Goal: Information Seeking & Learning: Learn about a topic

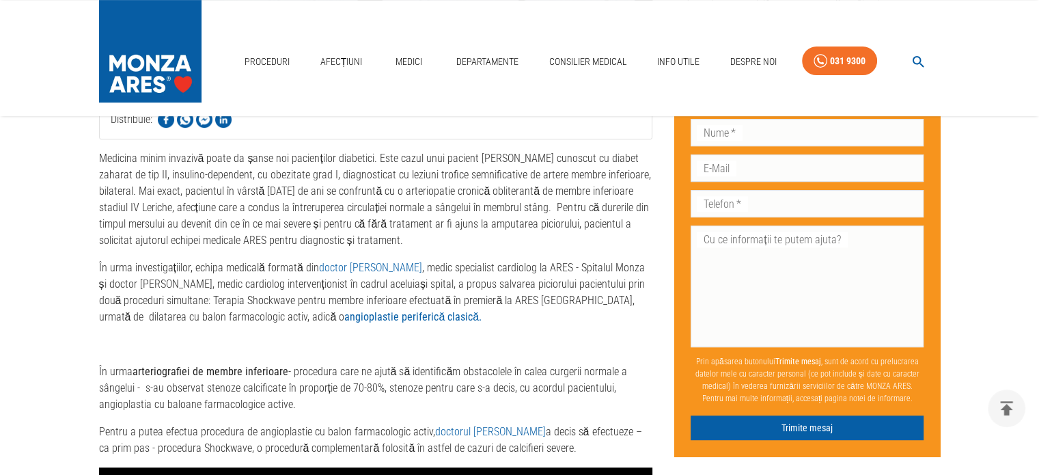
scroll to position [541, 0]
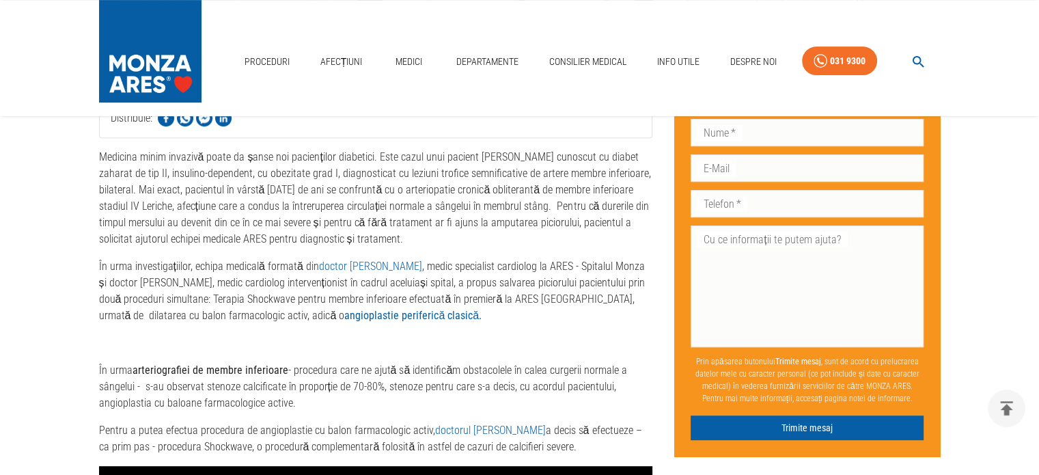
click at [502, 428] on link "doctorul Nicolae Cârstea" at bounding box center [490, 429] width 111 height 13
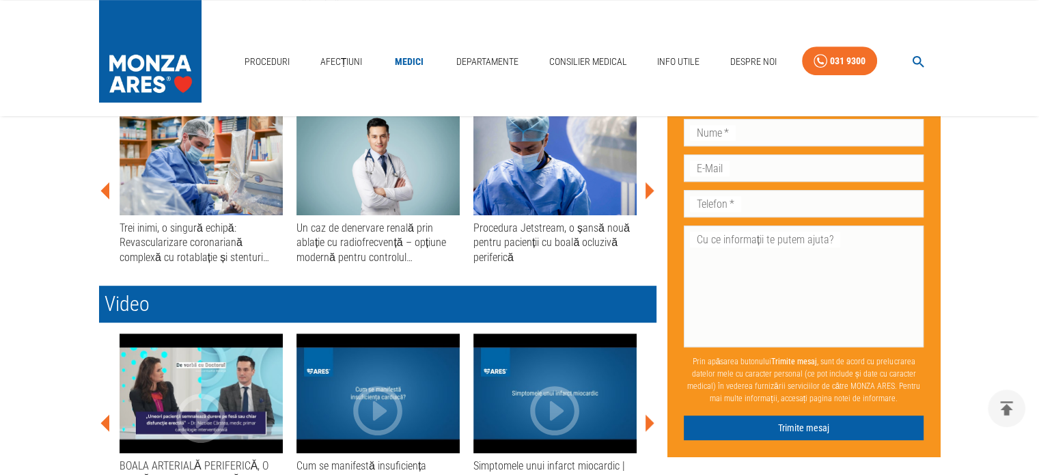
scroll to position [650, 0]
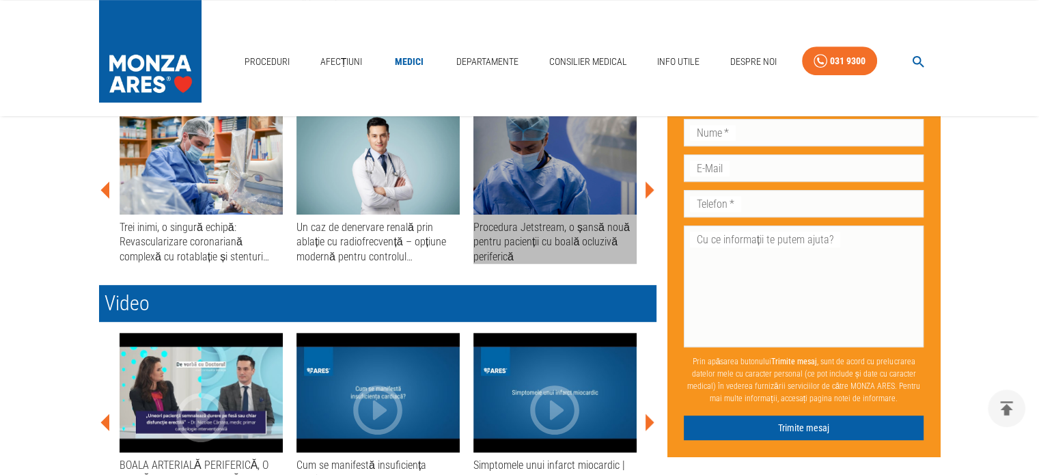
click at [568, 235] on div "Procedura Jetstream, o șansă nouă pentru pacienții cu boală ocluzivă periferică" at bounding box center [554, 242] width 163 height 44
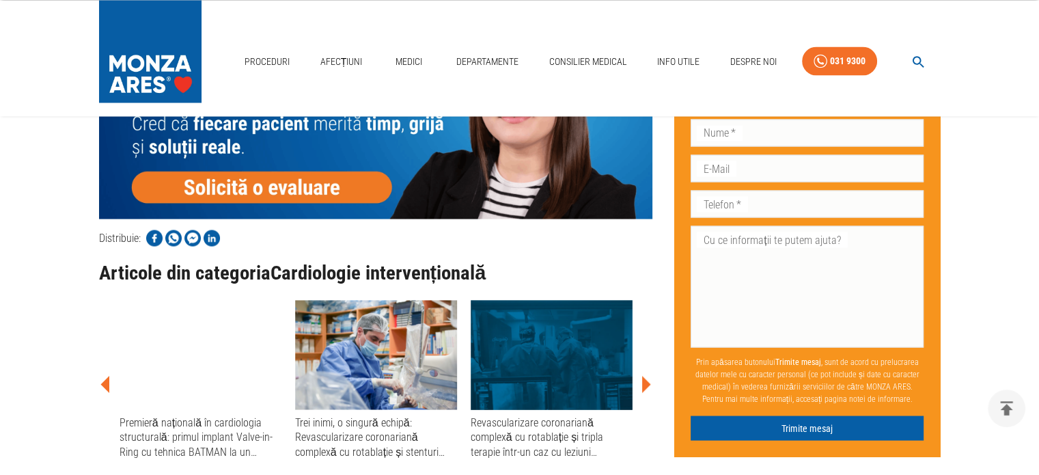
scroll to position [2478, 0]
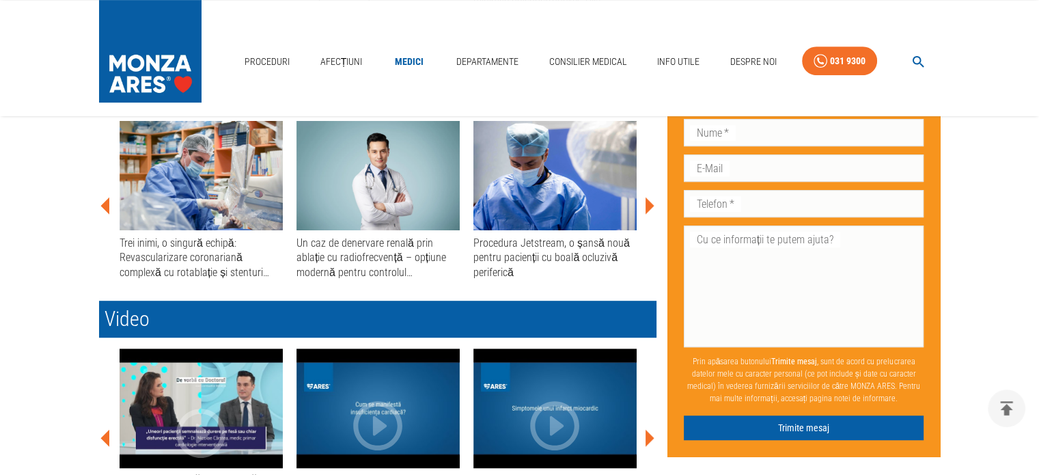
scroll to position [690, 0]
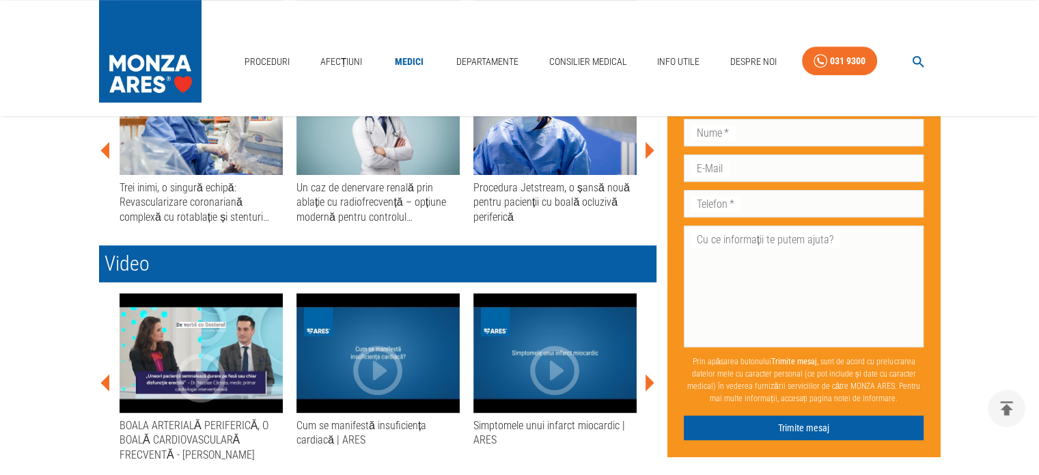
click at [652, 379] on icon at bounding box center [648, 382] width 41 height 41
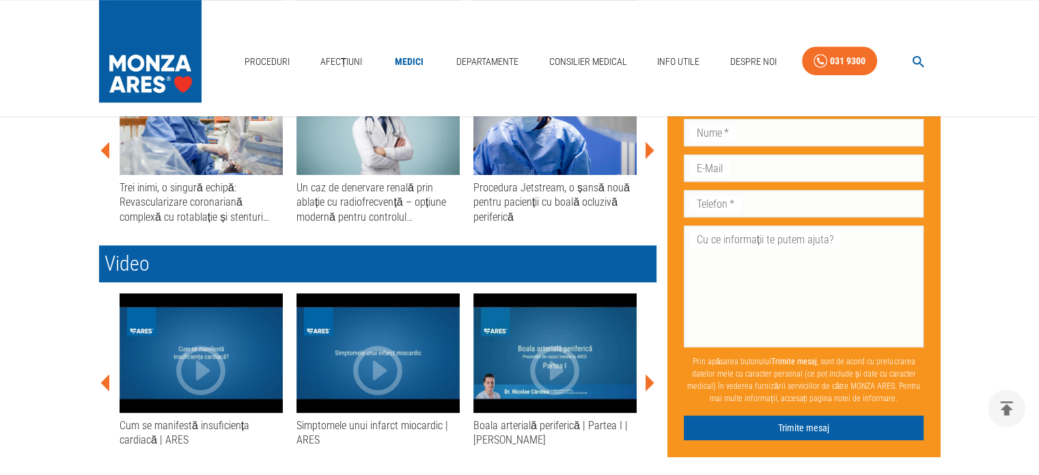
click at [652, 379] on icon at bounding box center [648, 382] width 41 height 41
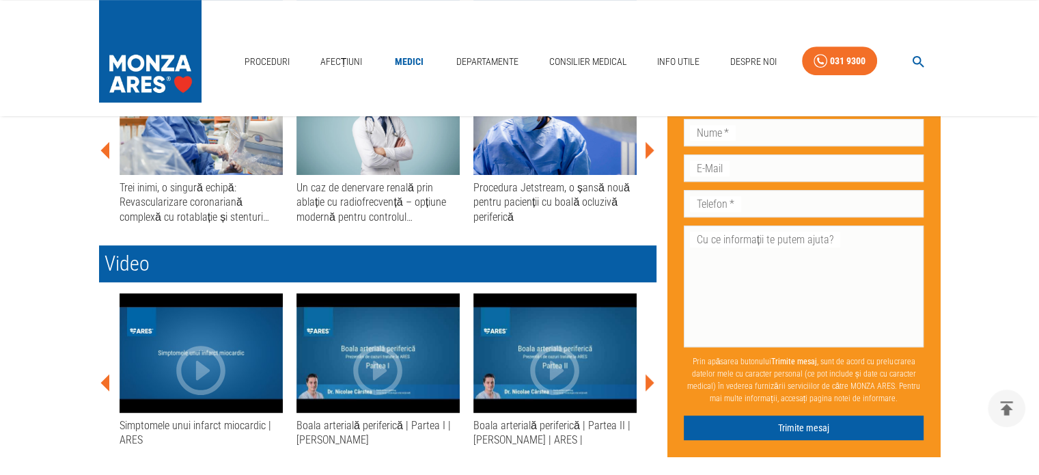
click at [652, 379] on icon at bounding box center [648, 382] width 41 height 41
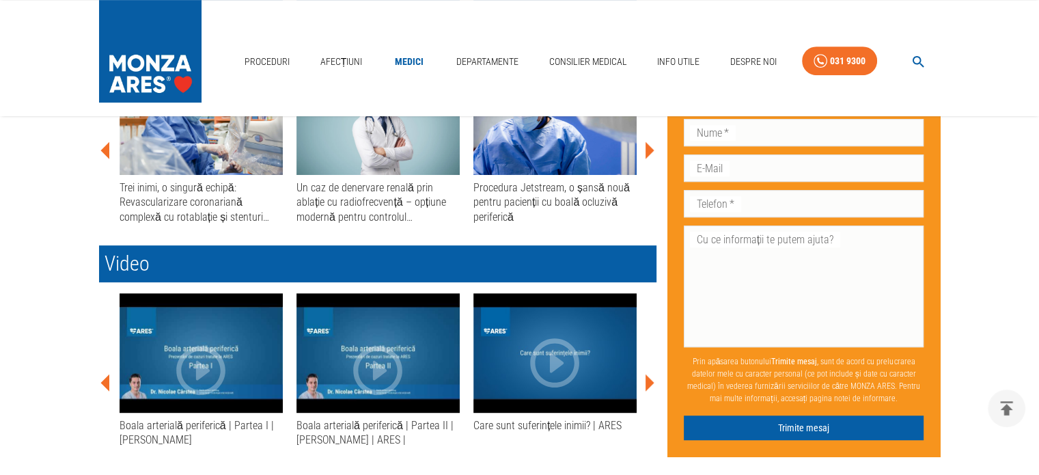
click at [652, 379] on icon at bounding box center [648, 382] width 41 height 41
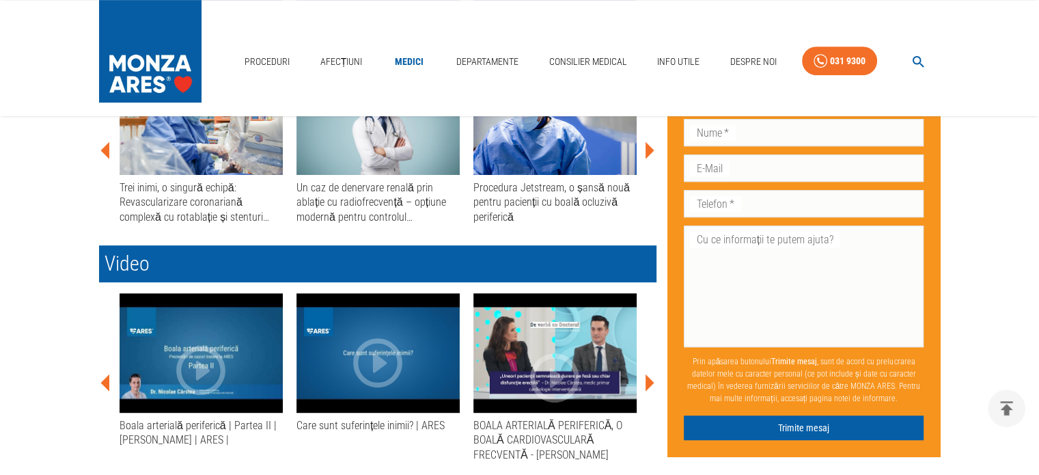
click at [652, 379] on icon at bounding box center [648, 382] width 41 height 41
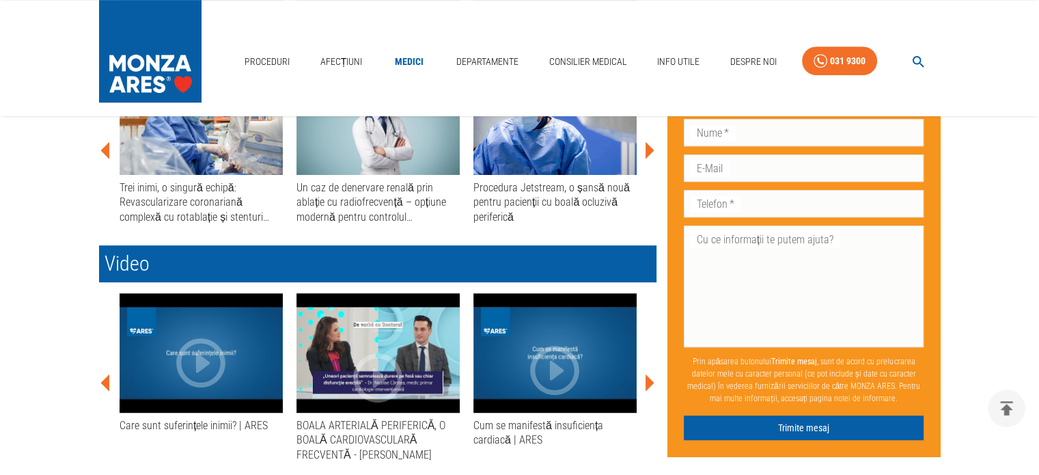
click at [652, 379] on icon at bounding box center [648, 382] width 41 height 41
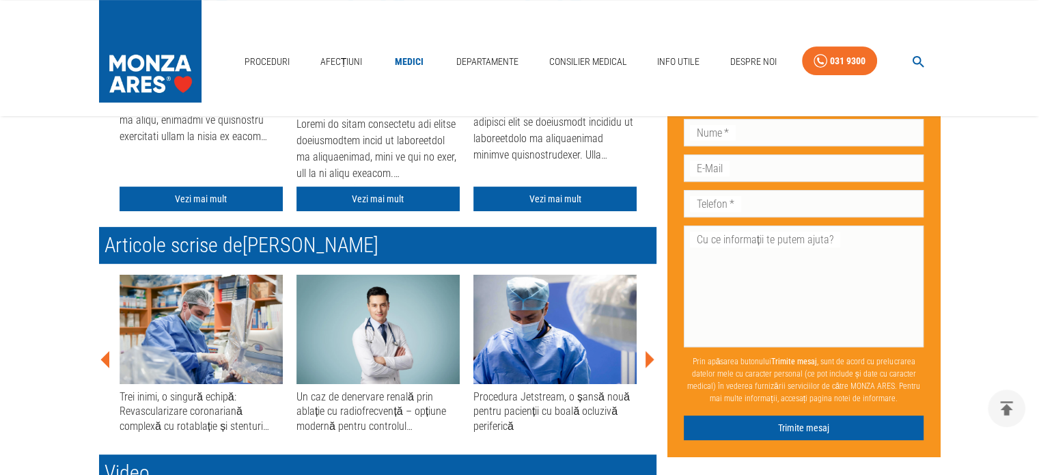
scroll to position [479, 0]
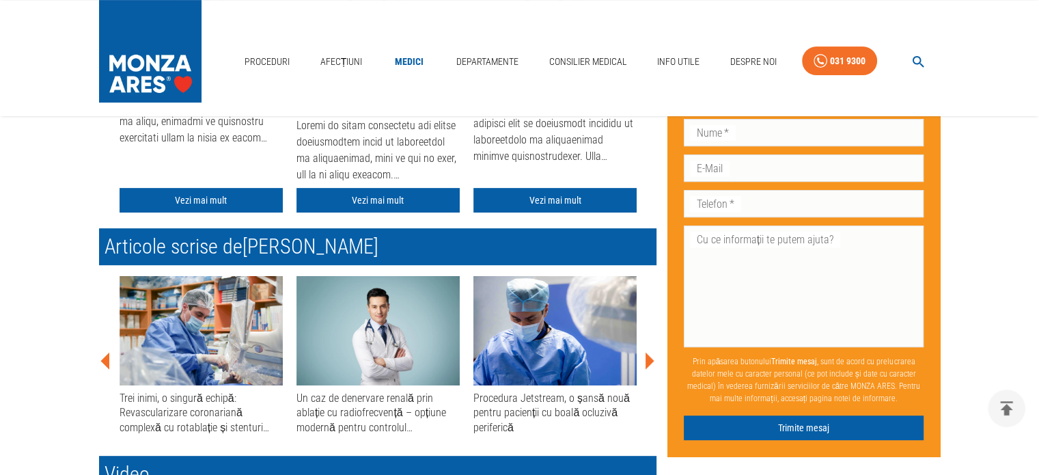
click at [650, 356] on icon at bounding box center [648, 360] width 41 height 41
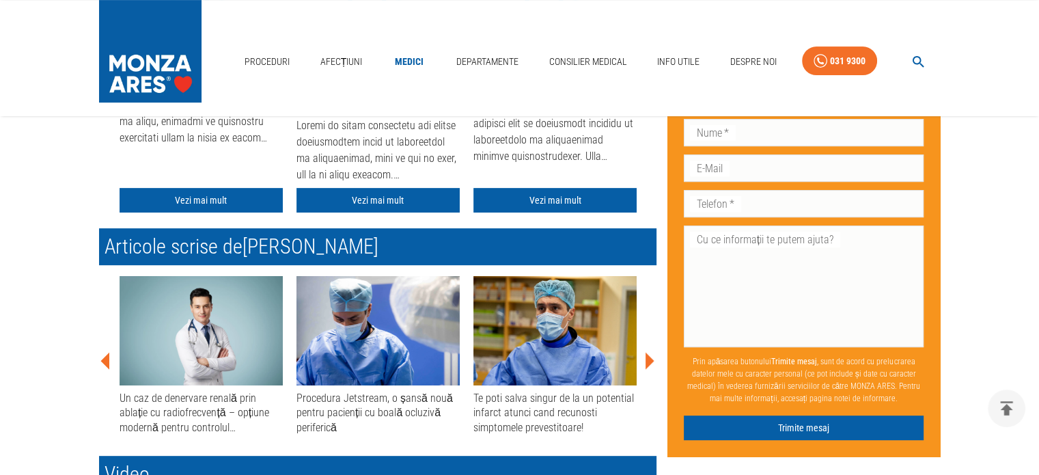
click at [650, 356] on icon at bounding box center [648, 360] width 41 height 41
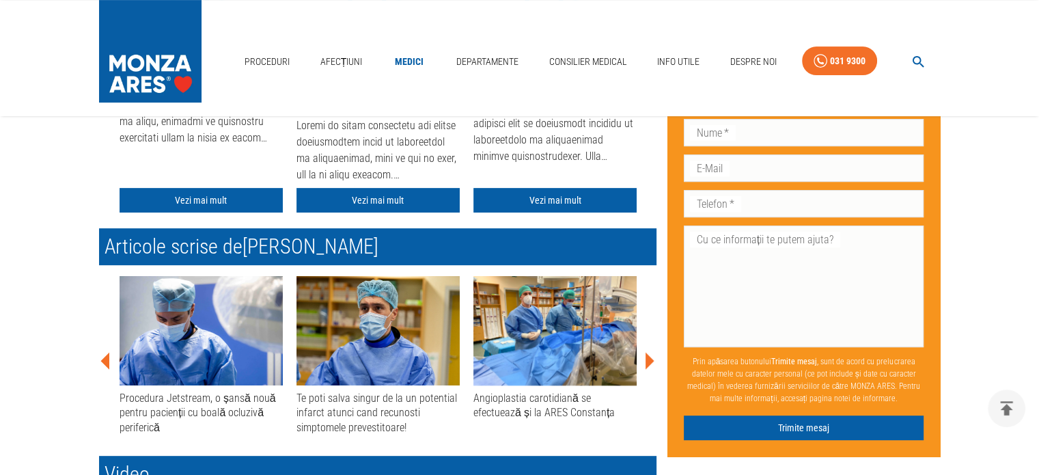
click at [650, 356] on icon at bounding box center [648, 360] width 41 height 41
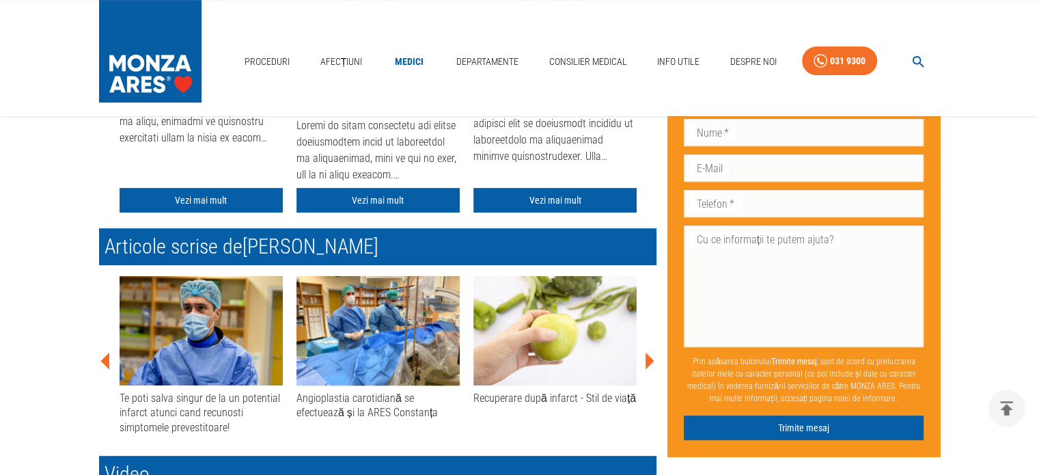
click at [650, 356] on icon at bounding box center [648, 360] width 41 height 41
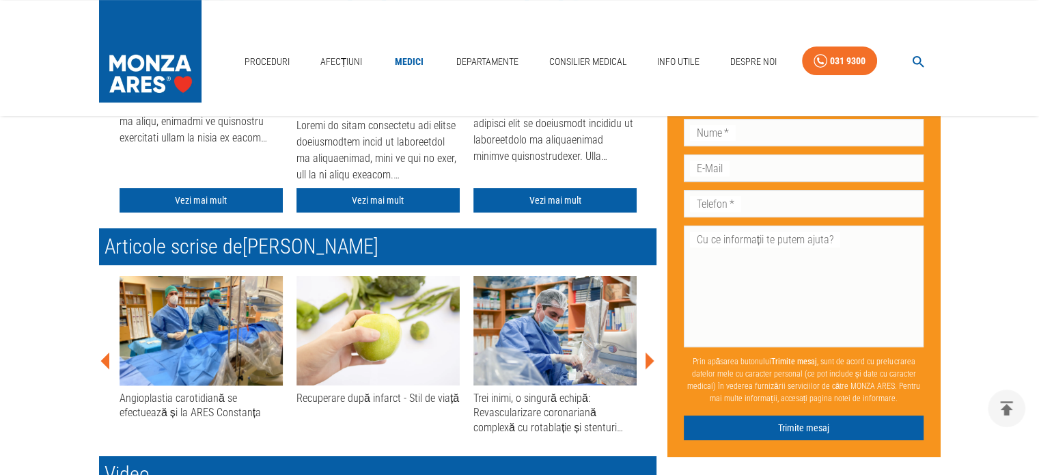
click at [650, 356] on icon at bounding box center [648, 360] width 41 height 41
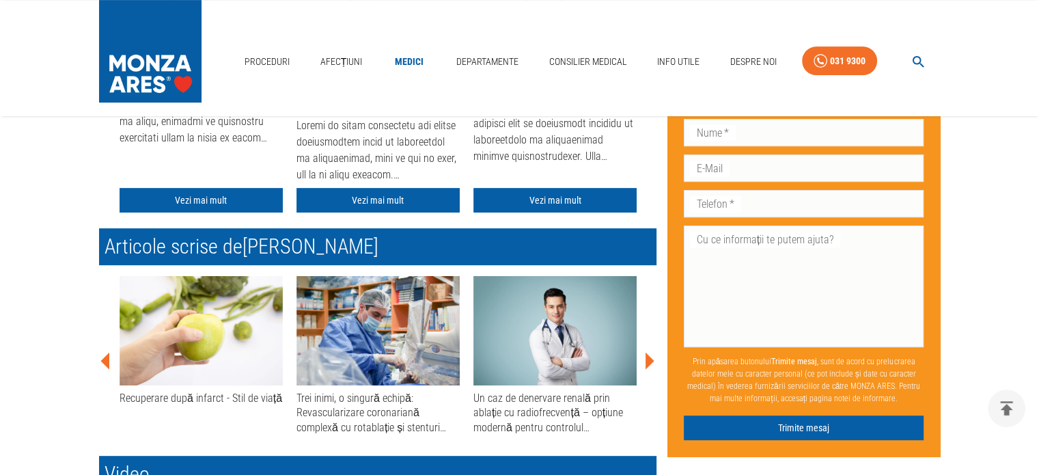
click at [650, 356] on icon at bounding box center [648, 360] width 41 height 41
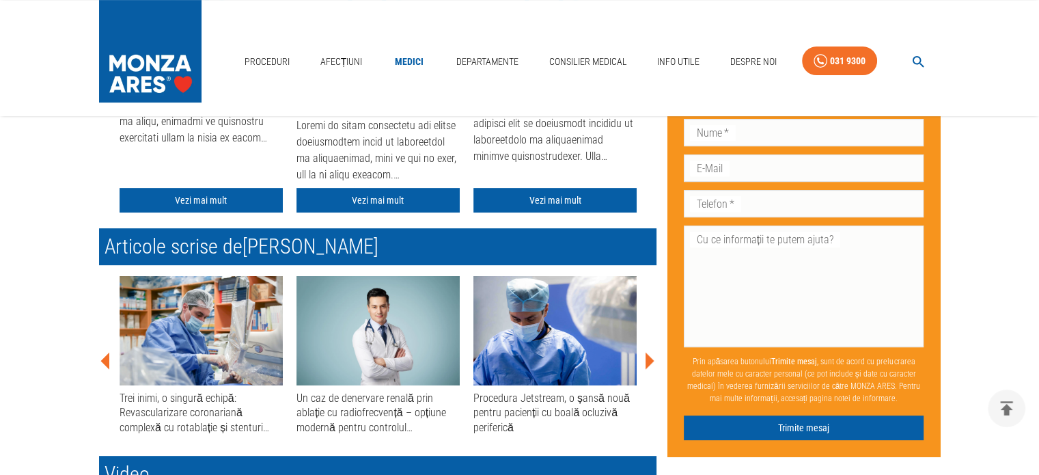
click at [650, 356] on icon at bounding box center [648, 360] width 41 height 41
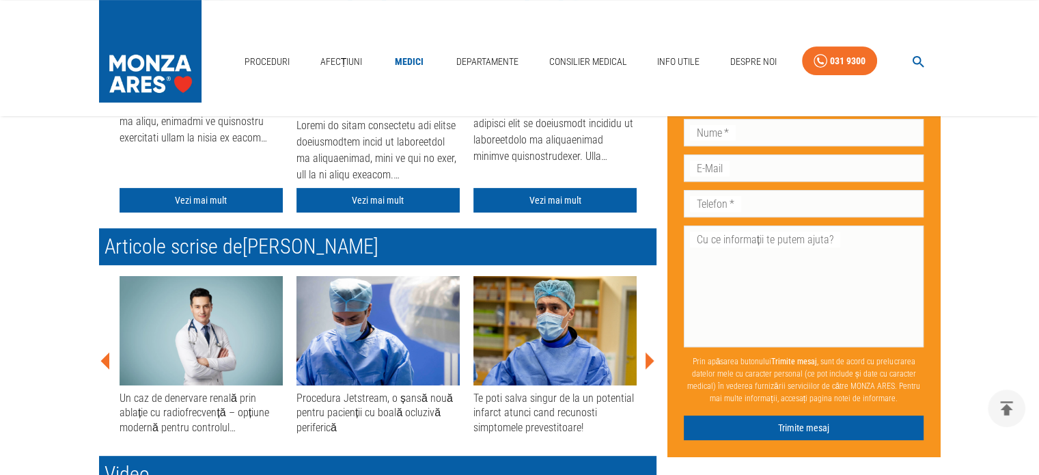
click at [650, 356] on icon at bounding box center [648, 360] width 41 height 41
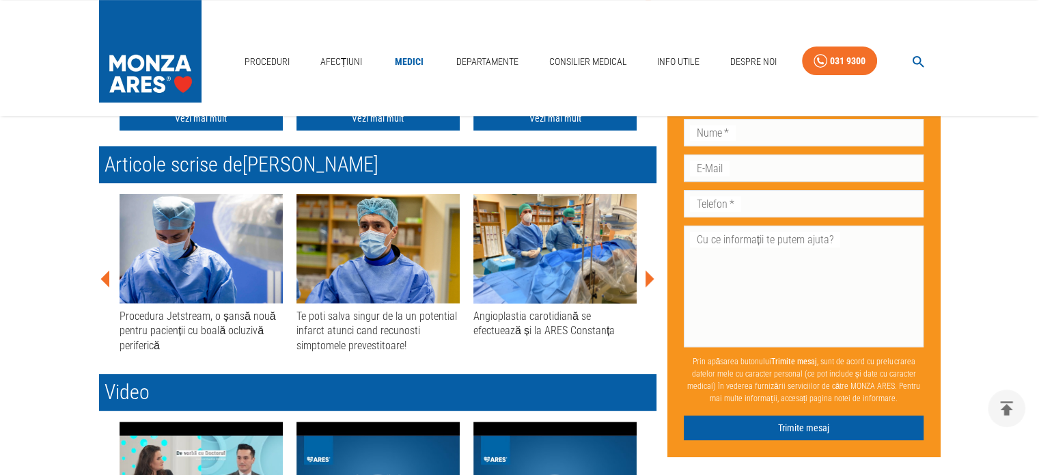
scroll to position [565, 0]
